Goal: Navigation & Orientation: Find specific page/section

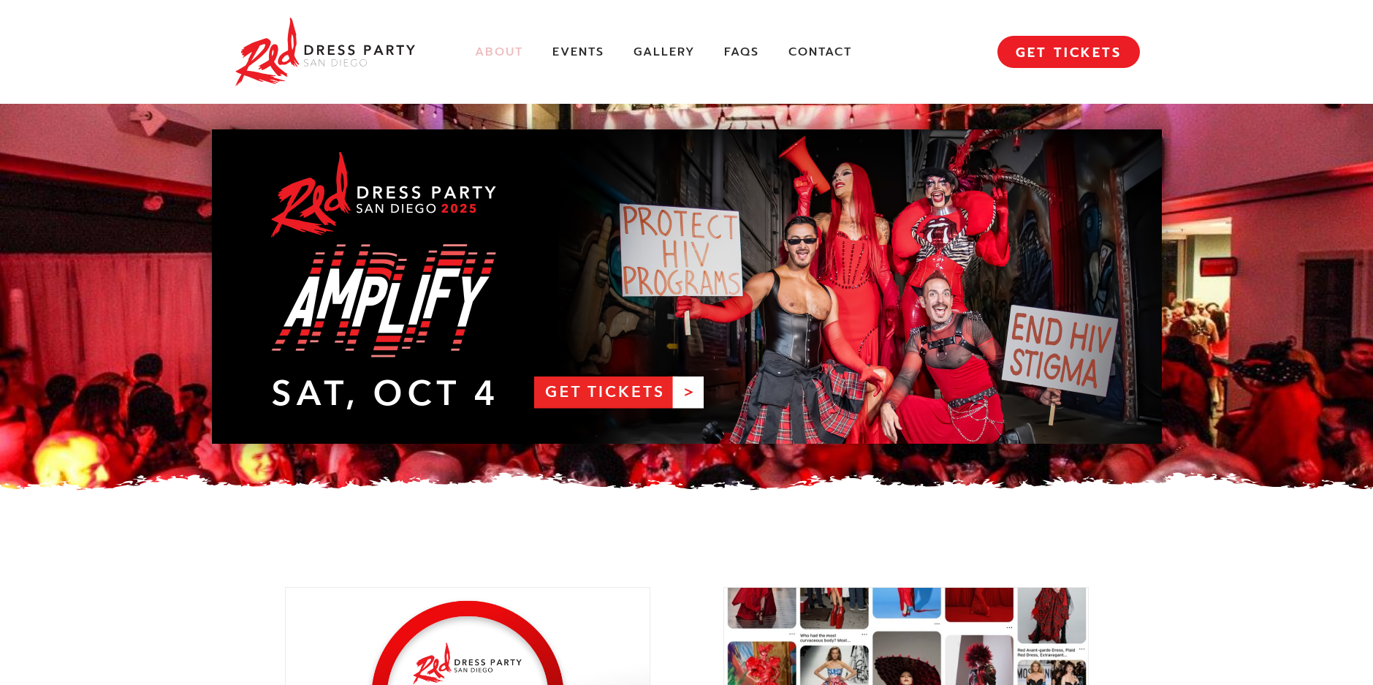
click at [505, 53] on link "About" at bounding box center [499, 52] width 48 height 15
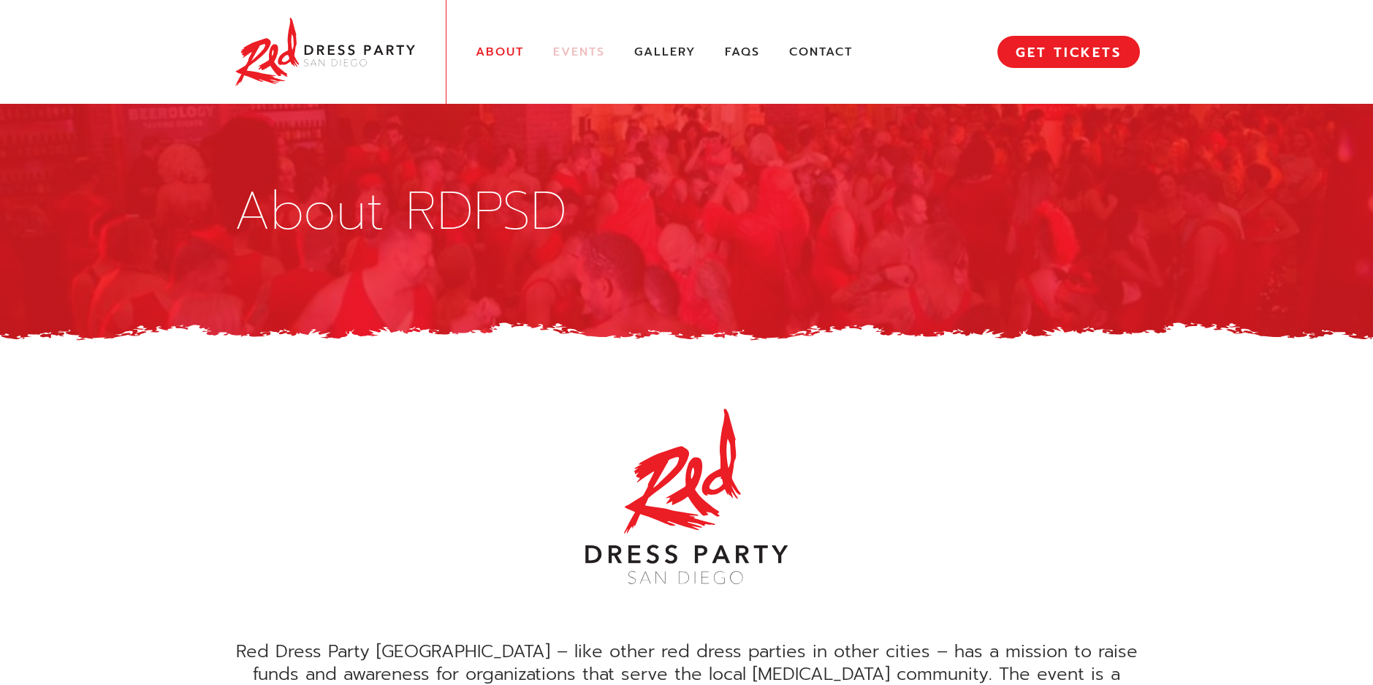
click at [582, 51] on link "Events" at bounding box center [579, 52] width 52 height 15
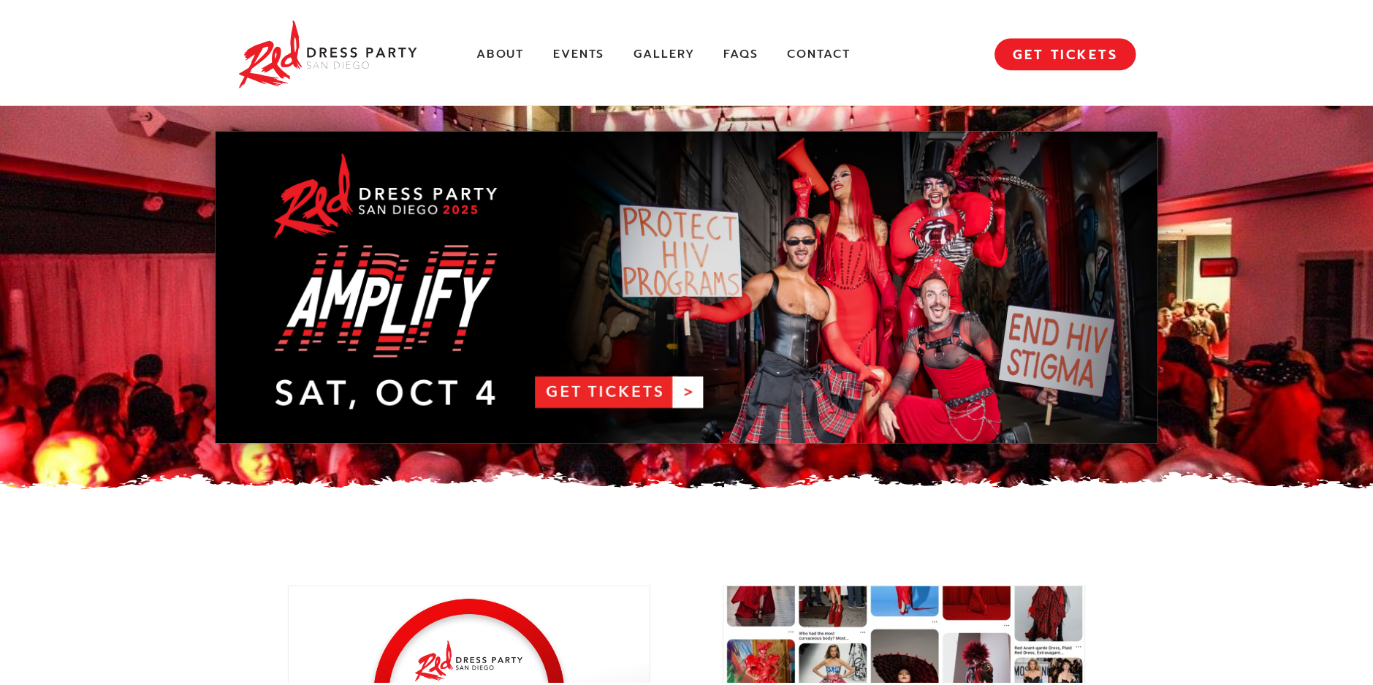
scroll to position [2050, 0]
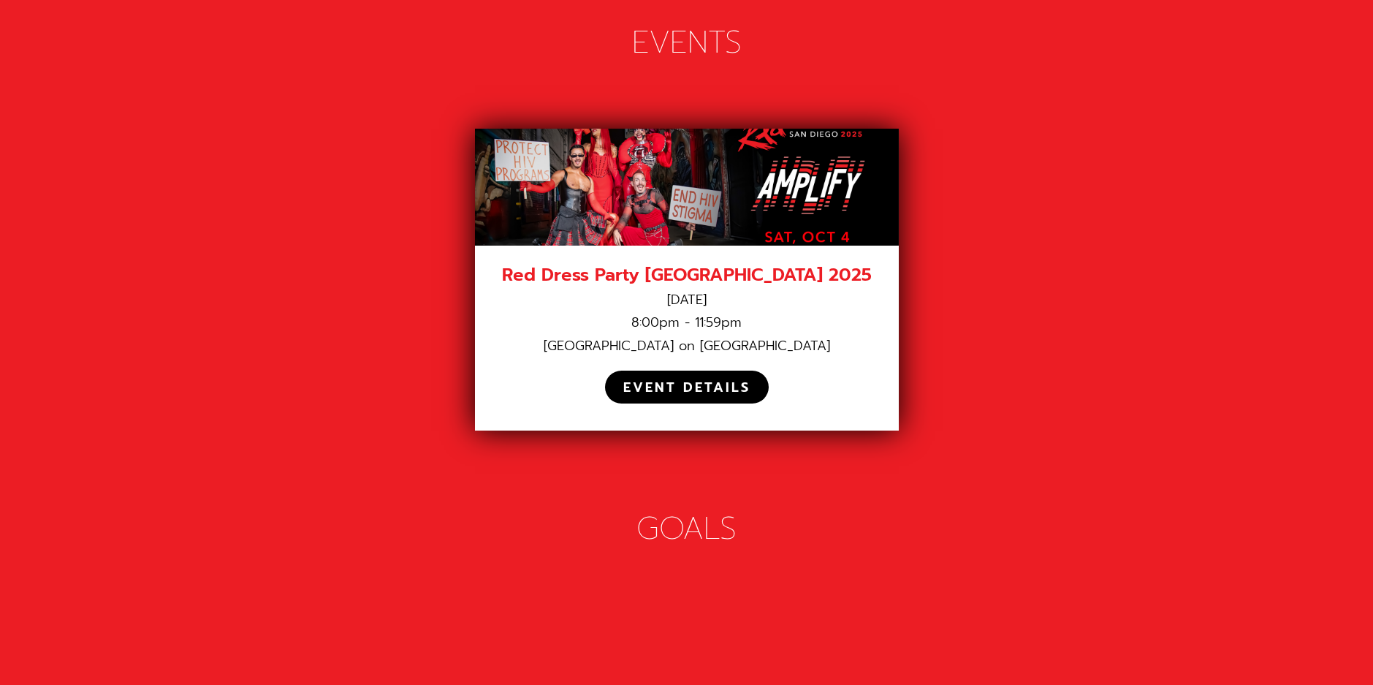
click at [712, 379] on div "EVENT DETAILS" at bounding box center [686, 387] width 127 height 17
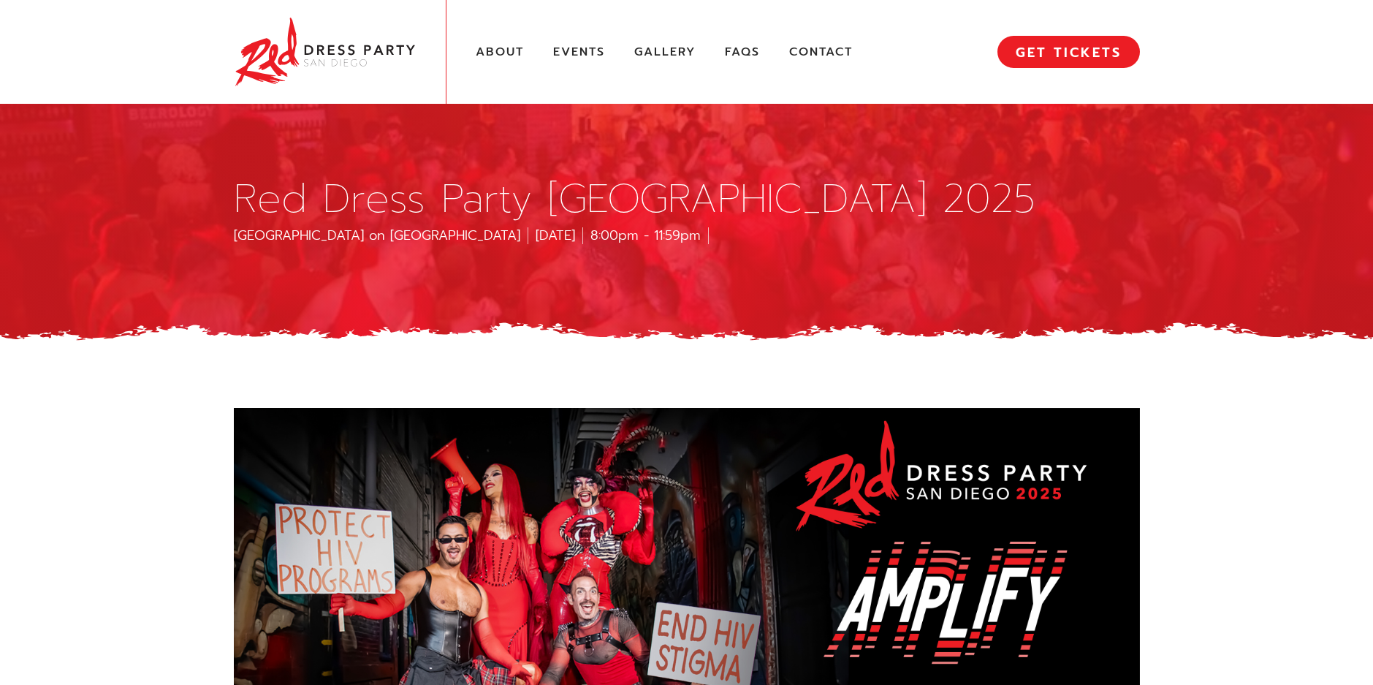
click at [283, 64] on img at bounding box center [325, 52] width 183 height 75
